Goal: Transaction & Acquisition: Purchase product/service

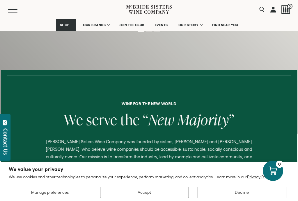
scroll to position [165, 0]
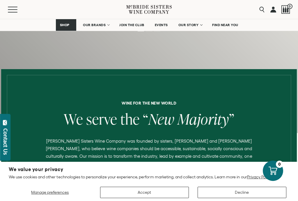
click at [95, 26] on span "OUR BRANDS" at bounding box center [94, 25] width 23 height 4
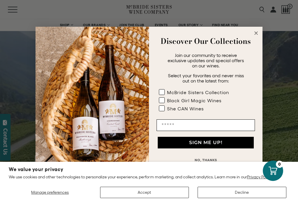
click at [259, 33] on circle "Close dialog" at bounding box center [256, 33] width 7 height 7
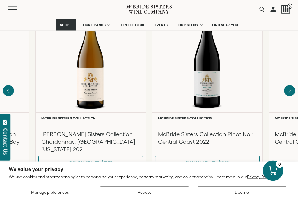
scroll to position [531, 0]
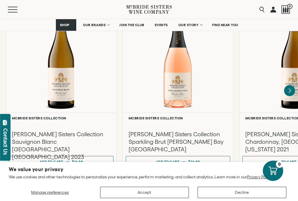
click at [179, 131] on h3 "[PERSON_NAME] Sisters Collection Sparkling Brut [PERSON_NAME] Bay [GEOGRAPHIC_D…" at bounding box center [178, 142] width 99 height 23
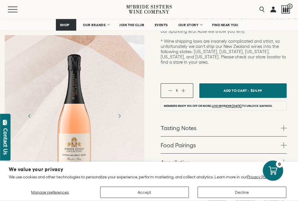
scroll to position [170, 0]
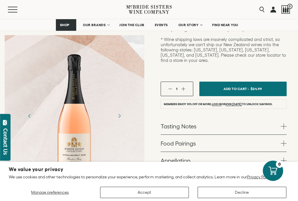
click at [196, 118] on link "Tasting Notes" at bounding box center [224, 126] width 126 height 17
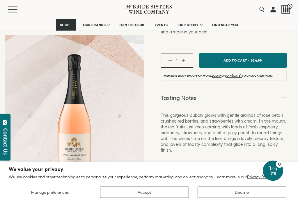
scroll to position [198, 0]
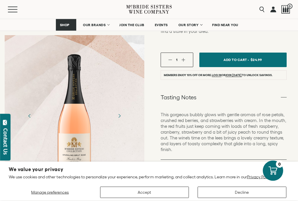
click at [285, 166] on span at bounding box center [284, 169] width 6 height 6
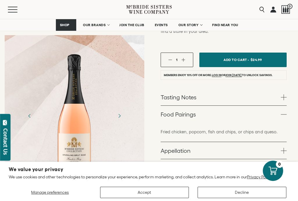
click at [285, 148] on span at bounding box center [284, 151] width 6 height 6
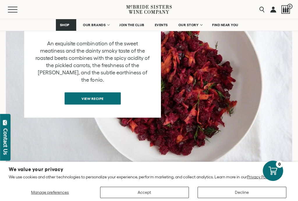
scroll to position [608, 0]
